Goal: Information Seeking & Learning: Check status

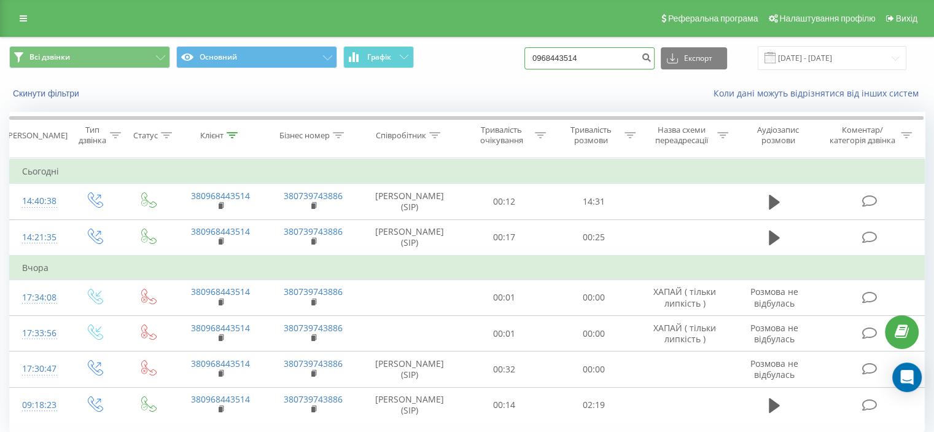
drag, startPoint x: 513, startPoint y: 61, endPoint x: 489, endPoint y: 63, distance: 24.1
click at [489, 63] on div "Всі дзвінки Основний Графік 0968443514 Експорт .csv .xls .xlsx [DATE] - [DATE]" at bounding box center [466, 58] width 915 height 24
paste input "3) [PHONE_NUMBER]"
click at [567, 59] on input "093) [PHONE_NUMBER]" at bounding box center [589, 58] width 130 height 22
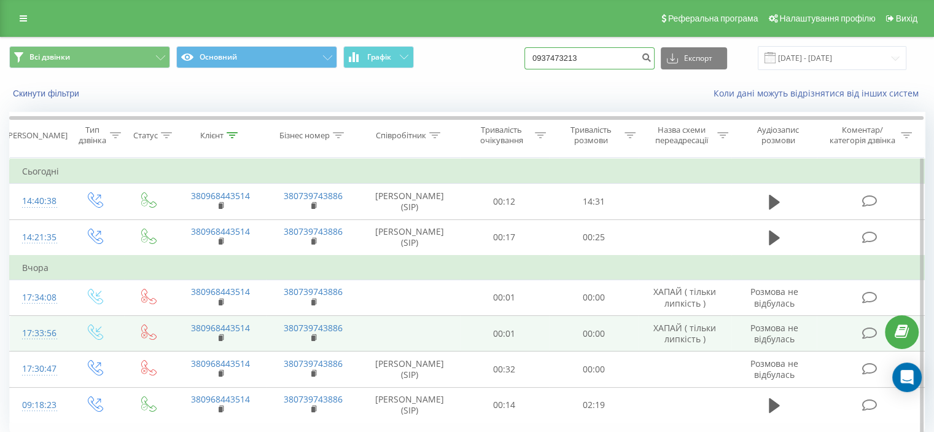
type input "0937473213"
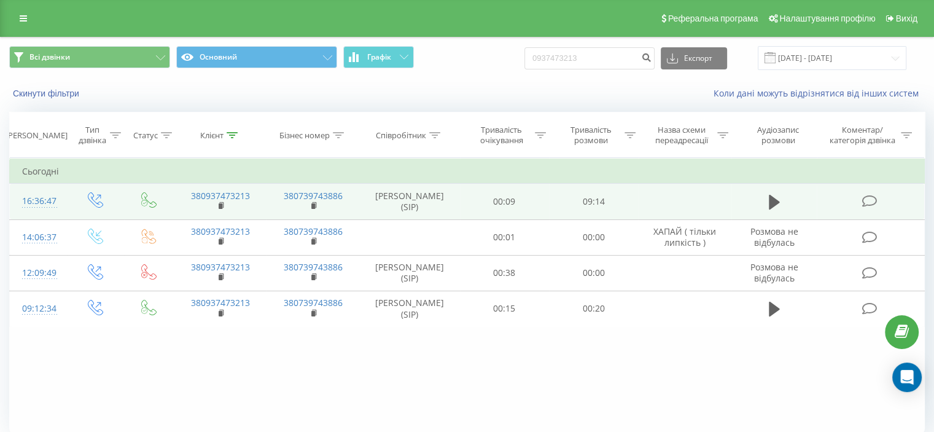
click at [869, 201] on icon at bounding box center [868, 201] width 15 height 13
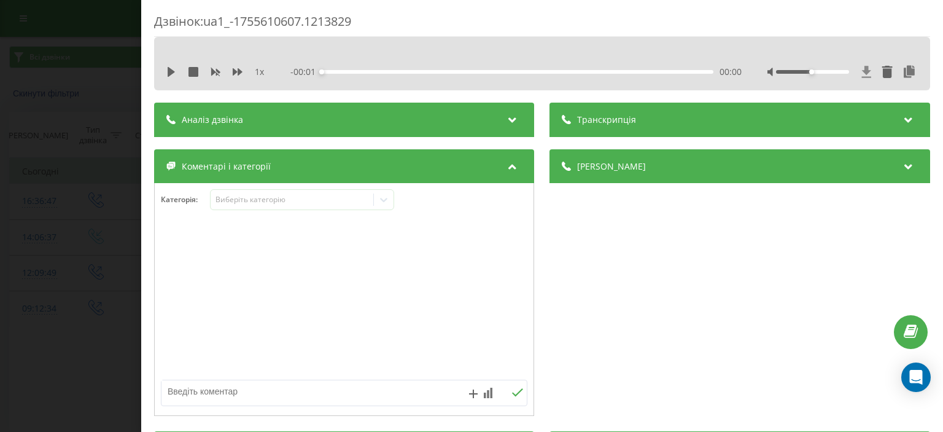
click at [862, 68] on icon at bounding box center [866, 72] width 9 height 12
click at [862, 69] on icon at bounding box center [866, 72] width 9 height 12
click at [857, 63] on div "1 x - 09:10 00:00 00:00" at bounding box center [542, 72] width 758 height 18
click at [862, 71] on icon at bounding box center [866, 72] width 9 height 12
